Goal: Task Accomplishment & Management: Complete application form

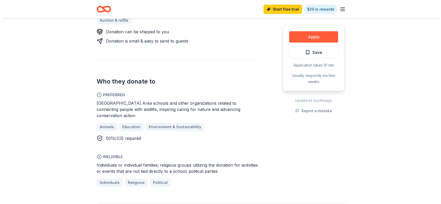
scroll to position [232, 0]
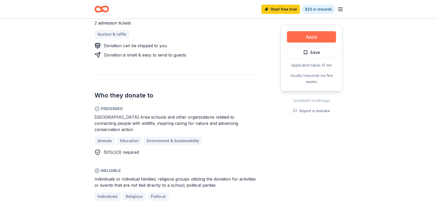
click at [301, 36] on button "Apply" at bounding box center [311, 36] width 49 height 11
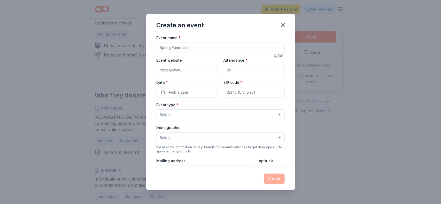
click at [203, 46] on input "Event name *" at bounding box center [220, 48] width 128 height 10
type input "Fall Festival"
type input "s"
drag, startPoint x: 234, startPoint y: 69, endPoint x: 208, endPoint y: 73, distance: 26.1
click at [208, 73] on div "Event website Attendance * Date * Pick a date ZIP code *" at bounding box center [220, 77] width 128 height 41
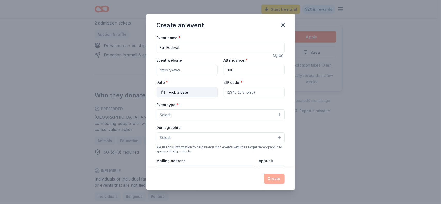
type input "300"
click at [204, 88] on button "Pick a date" at bounding box center [186, 92] width 61 height 10
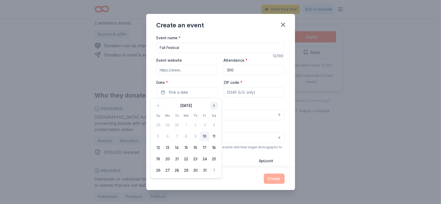
click at [215, 105] on button "Go to next month" at bounding box center [213, 105] width 7 height 7
click at [212, 147] on button "15" at bounding box center [213, 147] width 9 height 9
click at [241, 91] on input "ZIP code *" at bounding box center [254, 92] width 61 height 10
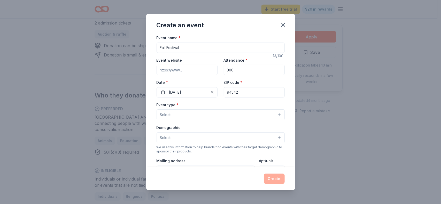
type input "94542"
click at [222, 116] on button "Select" at bounding box center [220, 114] width 128 height 11
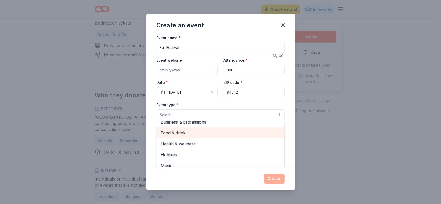
scroll to position [0, 0]
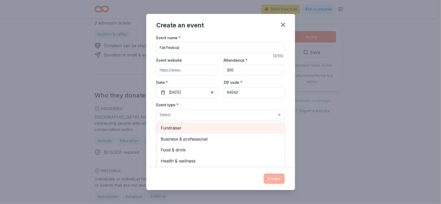
click at [202, 129] on span "Fundraiser" at bounding box center [220, 128] width 119 height 7
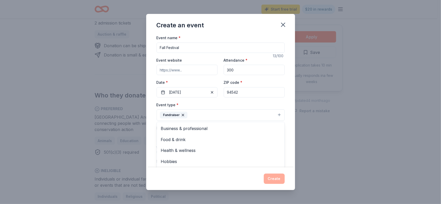
click at [278, 101] on div "Event name * Fall Festival 13 /100 Event website Attendance * 300 Date * 11/15/…" at bounding box center [220, 154] width 128 height 239
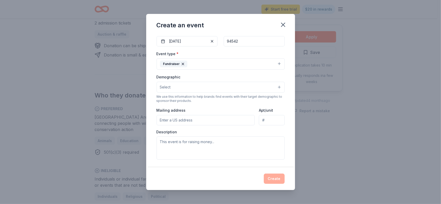
scroll to position [52, 0]
click at [270, 85] on button "Select" at bounding box center [220, 86] width 128 height 11
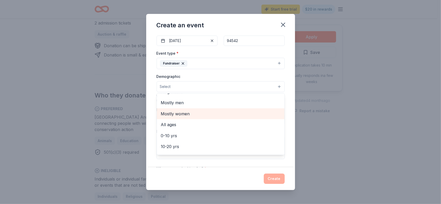
scroll to position [0, 0]
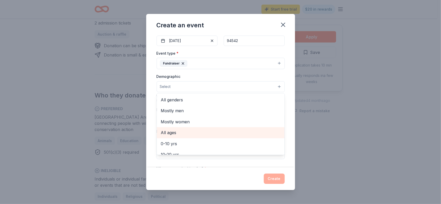
click at [203, 130] on span "All ages" at bounding box center [220, 132] width 119 height 7
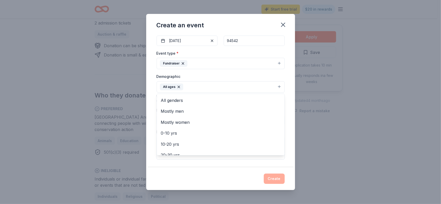
click at [285, 102] on div "Event name * Fall Festival 13 /100 Event website Attendance * 300 Date * 11/15/…" at bounding box center [220, 101] width 149 height 133
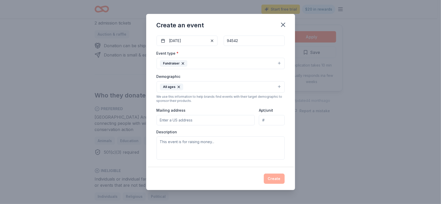
scroll to position [77, 0]
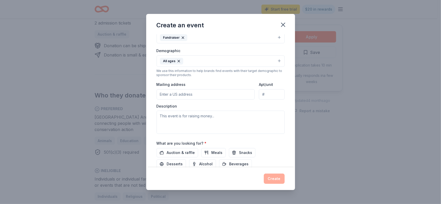
click at [216, 92] on input "Mailing address" at bounding box center [205, 94] width 98 height 10
type input "28761 Hayward Boulevard, Hayward, CA, 94542"
click at [211, 116] on textarea at bounding box center [220, 122] width 128 height 23
click at [172, 120] on textarea at bounding box center [220, 122] width 128 height 23
paste textarea "Stonebrae Elementary School, along with their Parent Teacher Association (PTA),…"
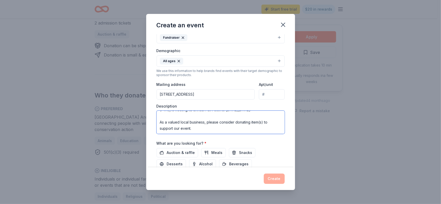
scroll to position [23, 0]
click at [161, 113] on textarea "Stonebrae Elementary School, along with their Parent Teacher Association (PTA),…" at bounding box center [220, 122] width 128 height 23
click at [201, 124] on textarea "Stonebrae Elementary School, along with their Parent Teacher Association (PTA),…" at bounding box center [220, 122] width 128 height 23
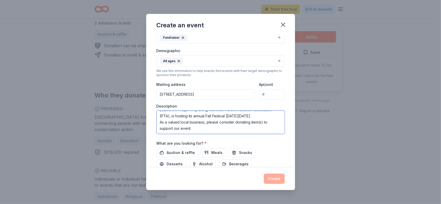
paste textarea "On behalf of the students, families, and staff of Stonebrae Elementary, thank y…"
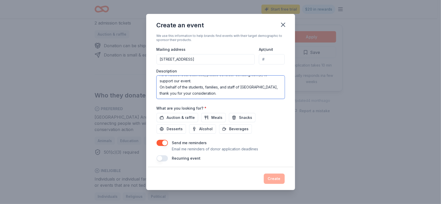
scroll to position [113, 0]
type textarea "Stonebrae Elementary School, along with their Parent Teacher Association (PTA),…"
click at [179, 116] on span "Auction & raffle" at bounding box center [181, 117] width 28 height 6
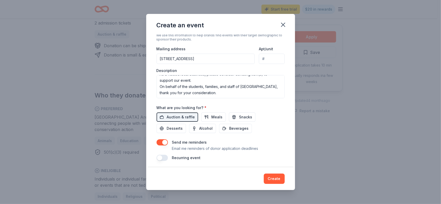
click at [160, 141] on button "button" at bounding box center [161, 142] width 11 height 6
click at [277, 177] on button "Create" at bounding box center [274, 179] width 21 height 10
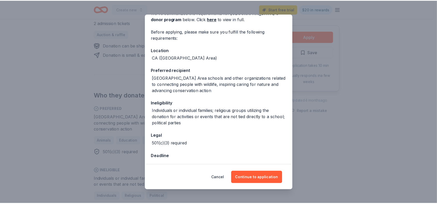
scroll to position [30, 0]
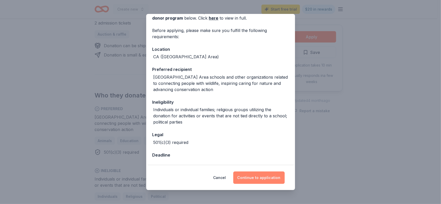
click at [249, 177] on button "Continue to application" at bounding box center [258, 178] width 51 height 12
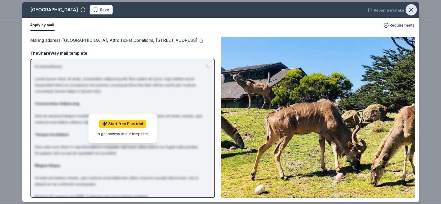
click at [411, 7] on icon "button" at bounding box center [410, 9] width 7 height 7
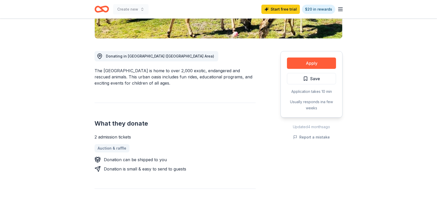
scroll to position [0, 0]
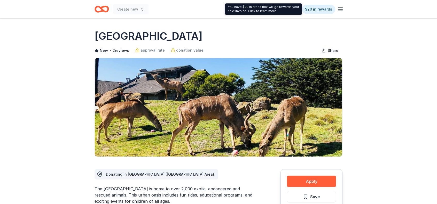
click at [340, 10] on icon "button" at bounding box center [340, 9] width 6 height 6
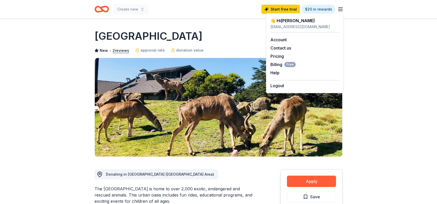
click at [101, 9] on icon "Home" at bounding box center [104, 8] width 8 height 5
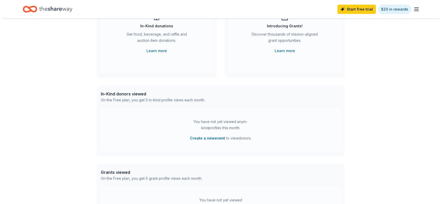
scroll to position [77, 0]
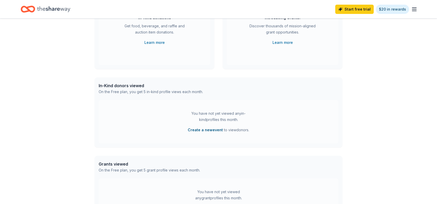
click at [206, 131] on button "Create a new event" at bounding box center [205, 130] width 35 height 6
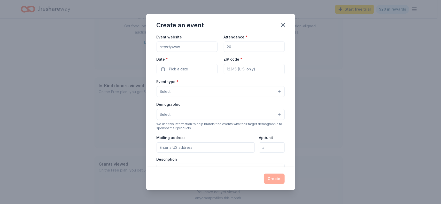
scroll to position [0, 0]
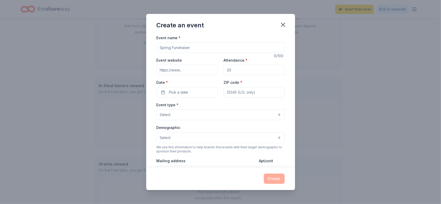
click at [195, 44] on input "Event name *" at bounding box center [220, 48] width 128 height 10
type input "Fall Festival"
type input "stonebraepta.com"
type input "300"
click at [181, 94] on span "Pick a date" at bounding box center [178, 92] width 19 height 6
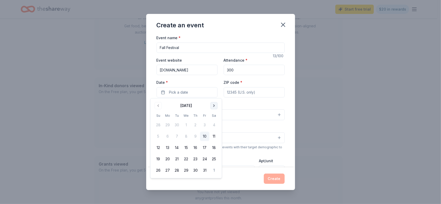
click at [214, 106] on button "Go to next month" at bounding box center [213, 105] width 7 height 7
click at [213, 147] on button "15" at bounding box center [213, 147] width 9 height 9
click at [239, 92] on input "ZIP code *" at bounding box center [254, 92] width 61 height 10
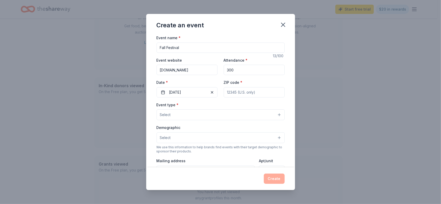
type input "94542"
click at [207, 113] on button "Select" at bounding box center [220, 114] width 128 height 11
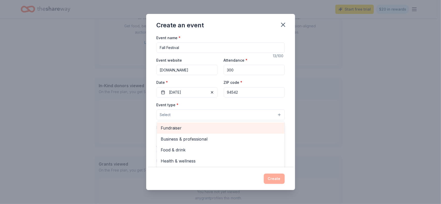
click at [204, 127] on span "Fundraiser" at bounding box center [220, 128] width 119 height 7
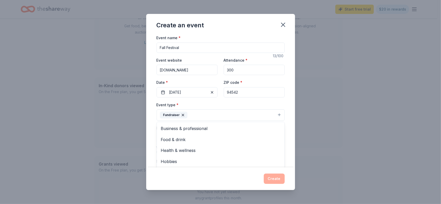
click at [208, 104] on div "Event type * Fundraiser Business & professional Food & drink Health & wellness …" at bounding box center [220, 111] width 128 height 19
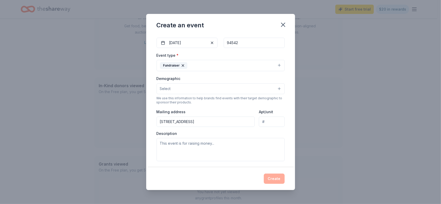
scroll to position [52, 0]
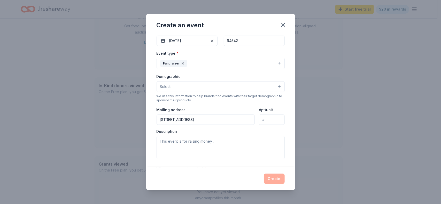
click at [211, 86] on button "Select" at bounding box center [220, 86] width 128 height 11
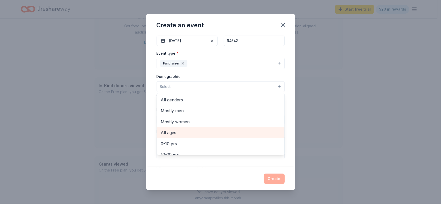
click at [202, 130] on span "All ages" at bounding box center [220, 132] width 119 height 7
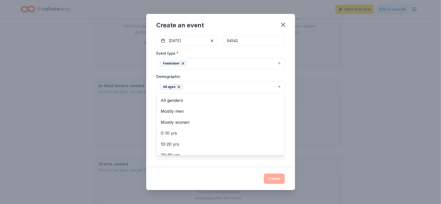
click at [286, 105] on div "Event name * Fall Festival 13 /100 Event website stonebraepta.com Attendance * …" at bounding box center [220, 101] width 149 height 133
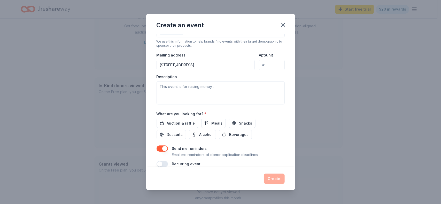
scroll to position [113, 0]
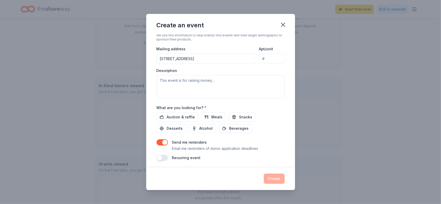
drag, startPoint x: 203, startPoint y: 58, endPoint x: 104, endPoint y: 63, distance: 99.8
click at [104, 63] on div "Create an event Event name * Fall Festival 13 /100 Event website stonebraepta.c…" at bounding box center [220, 102] width 441 height 204
type input "28761 Hayward Boulevard, Hayward, CA, 94542"
click at [290, 77] on div "Event name * Fall Festival 13 /100 Event website stonebraepta.com Attendance * …" at bounding box center [220, 101] width 149 height 133
click at [179, 80] on textarea at bounding box center [220, 86] width 128 height 23
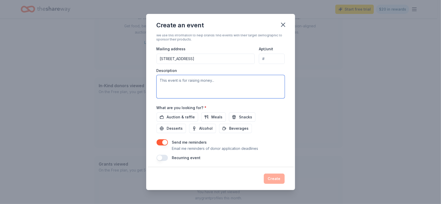
paste textarea "Stonebrae Elementary School, along with their Parent Teacher Association (PTA),…"
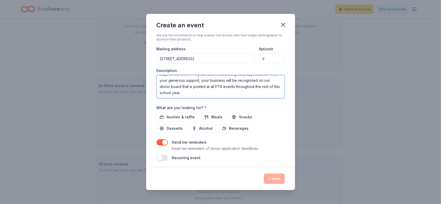
click at [162, 89] on textarea "Stonebrae Elementary School, along with their Parent Teacher Association (PTA),…" at bounding box center [220, 86] width 128 height 23
paste textarea "On behalf of the students, families, and staff of Stonebrae Elementary, thank y…"
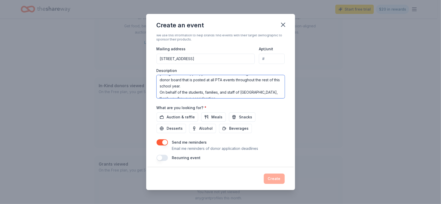
scroll to position [45, 0]
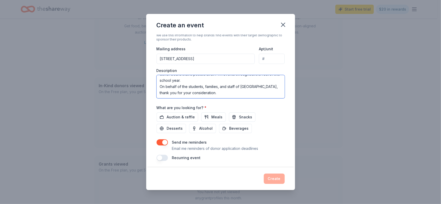
click at [204, 83] on textarea "Stonebrae Elementary School, along with their Parent Teacher Association (PTA),…" at bounding box center [220, 86] width 128 height 23
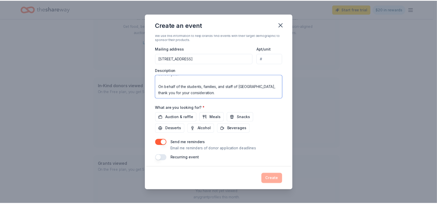
scroll to position [62, 0]
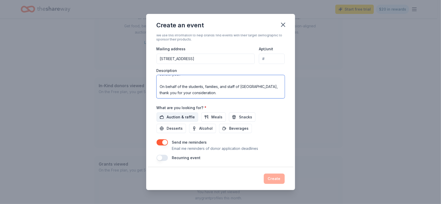
type textarea "Stonebrae Elementary School, along with their Parent Teacher Association (PTA),…"
click at [183, 114] on span "Auction & raffle" at bounding box center [181, 117] width 28 height 6
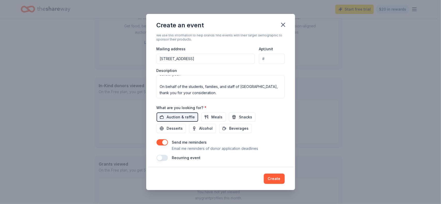
click at [161, 141] on button "button" at bounding box center [161, 142] width 11 height 6
click at [274, 177] on button "Create" at bounding box center [274, 179] width 21 height 10
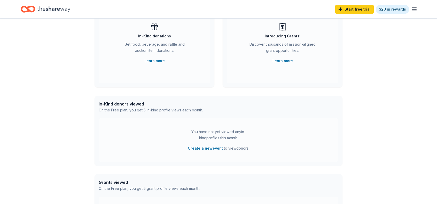
scroll to position [0, 0]
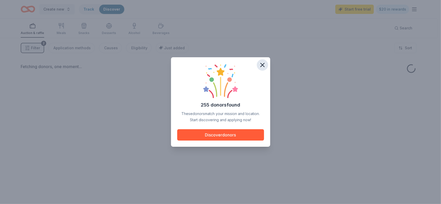
click at [262, 65] on icon "button" at bounding box center [262, 65] width 4 height 4
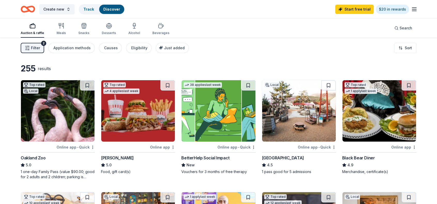
click at [365, 124] on img at bounding box center [379, 110] width 74 height 61
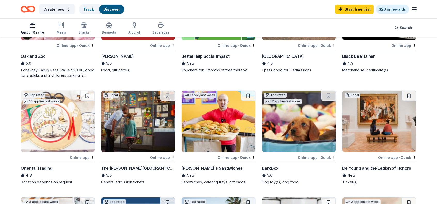
scroll to position [103, 0]
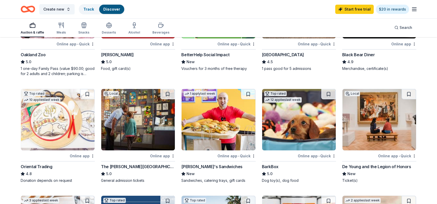
click at [220, 133] on img at bounding box center [218, 119] width 74 height 61
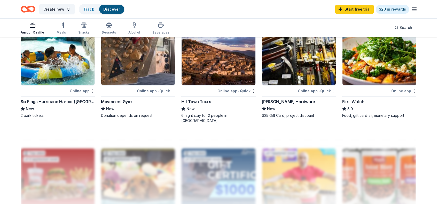
scroll to position [361, 0]
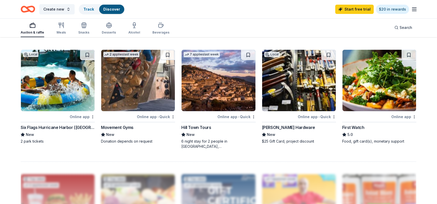
click at [45, 89] on img at bounding box center [58, 80] width 74 height 61
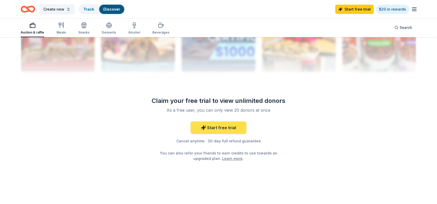
click at [224, 127] on link "Start free trial" at bounding box center [219, 128] width 56 height 12
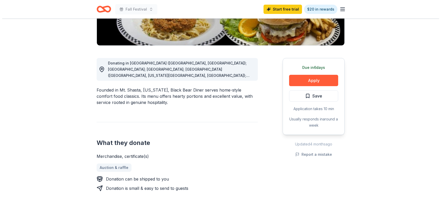
scroll to position [103, 0]
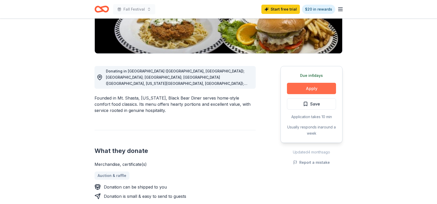
click at [313, 89] on button "Apply" at bounding box center [311, 88] width 49 height 11
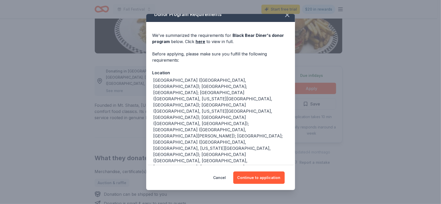
scroll to position [17, 0]
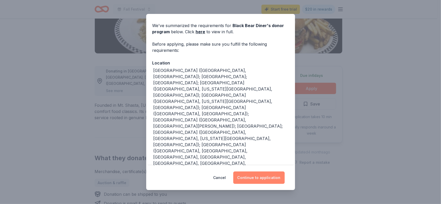
click at [258, 175] on button "Continue to application" at bounding box center [258, 178] width 51 height 12
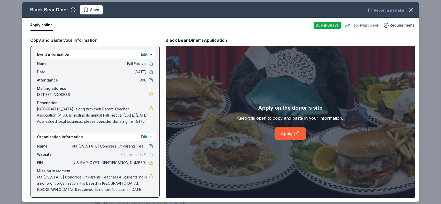
scroll to position [2, 0]
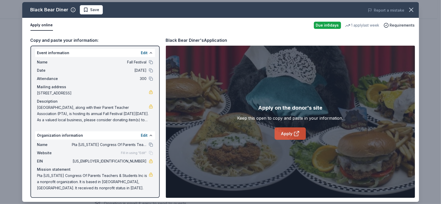
click at [286, 133] on link "Apply" at bounding box center [289, 134] width 31 height 12
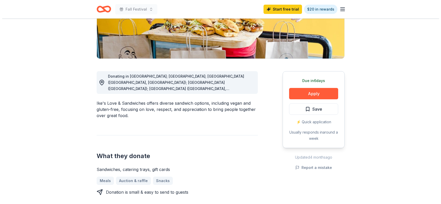
scroll to position [103, 0]
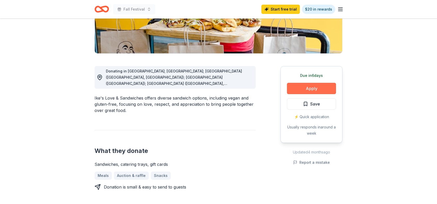
click at [307, 90] on button "Apply" at bounding box center [311, 88] width 49 height 11
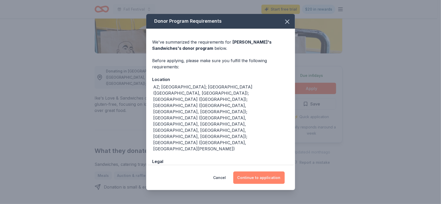
click at [255, 175] on button "Continue to application" at bounding box center [258, 178] width 51 height 12
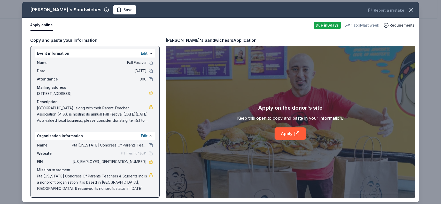
scroll to position [2, 0]
click at [273, 138] on div "Apply on the donor's site Keep this open to copy and paste in your information.…" at bounding box center [290, 122] width 106 height 36
click at [280, 135] on link "Apply" at bounding box center [289, 134] width 31 height 12
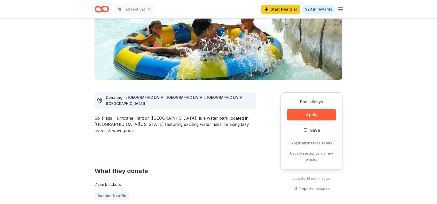
scroll to position [103, 0]
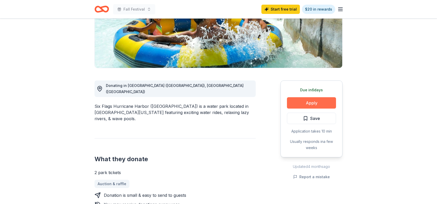
click at [303, 97] on button "Apply" at bounding box center [311, 102] width 49 height 11
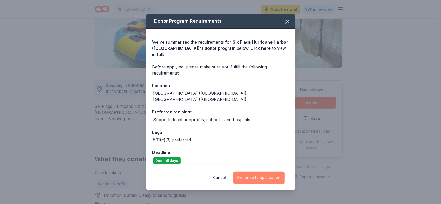
click at [247, 176] on button "Continue to application" at bounding box center [258, 178] width 51 height 12
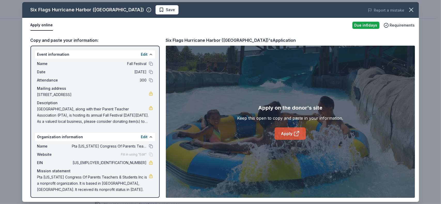
click at [293, 134] on link "Apply" at bounding box center [289, 134] width 31 height 12
click at [411, 10] on icon "button" at bounding box center [411, 10] width 4 height 4
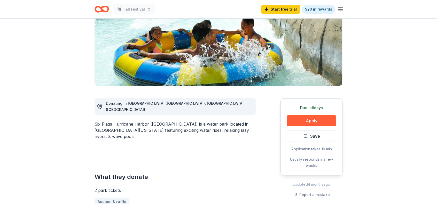
scroll to position [77, 0]
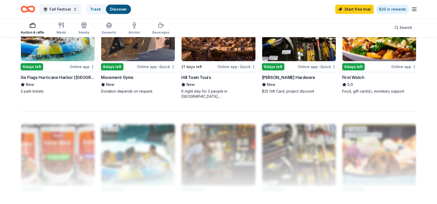
scroll to position [540, 0]
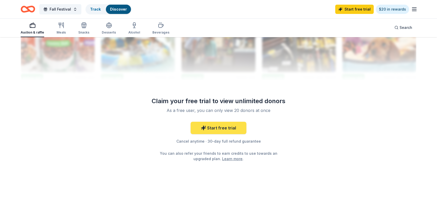
click at [217, 128] on link "Start free trial" at bounding box center [219, 128] width 56 height 12
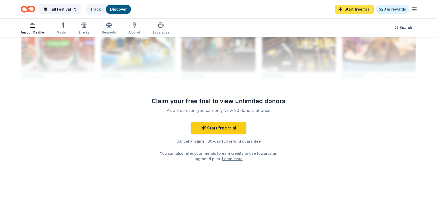
click at [355, 9] on link "Start free trial" at bounding box center [354, 9] width 38 height 9
click at [356, 9] on link "Start free trial" at bounding box center [354, 9] width 38 height 9
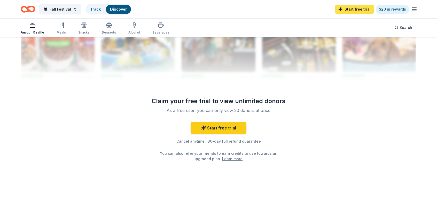
click at [355, 10] on link "Start free trial" at bounding box center [354, 9] width 38 height 9
click at [355, 9] on link "Start free trial" at bounding box center [354, 9] width 38 height 9
click at [349, 7] on link "Start free trial" at bounding box center [354, 9] width 38 height 9
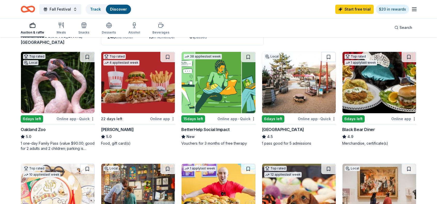
scroll to position [0, 0]
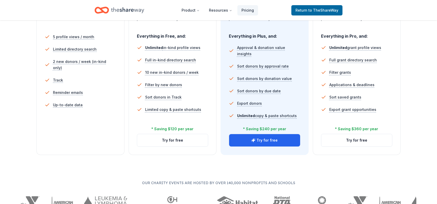
scroll to position [155, 0]
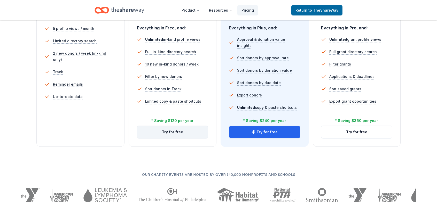
click at [171, 132] on button "Try for free" at bounding box center [172, 132] width 71 height 12
